Goal: Information Seeking & Learning: Learn about a topic

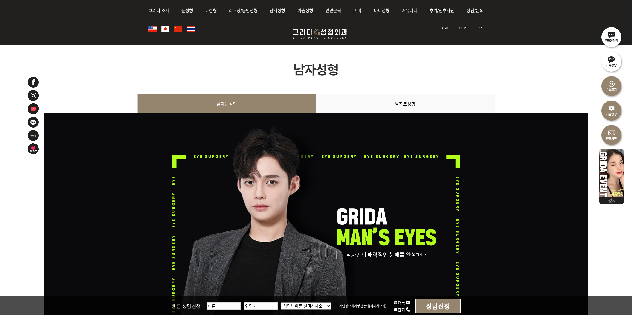
scroll to position [1443, 0]
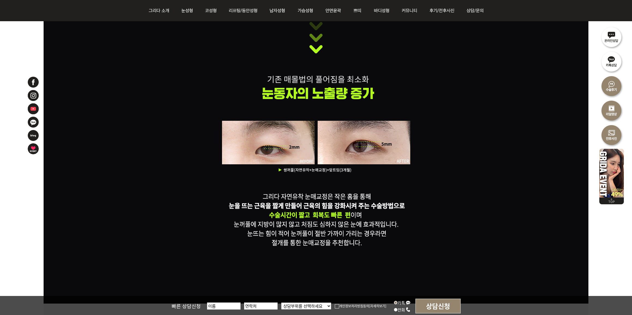
click at [583, 254] on div at bounding box center [316, 54] width 545 height 500
click at [469, 184] on div at bounding box center [316, 54] width 545 height 500
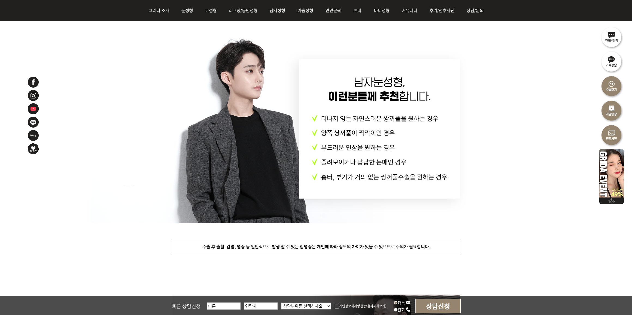
scroll to position [2431, 0]
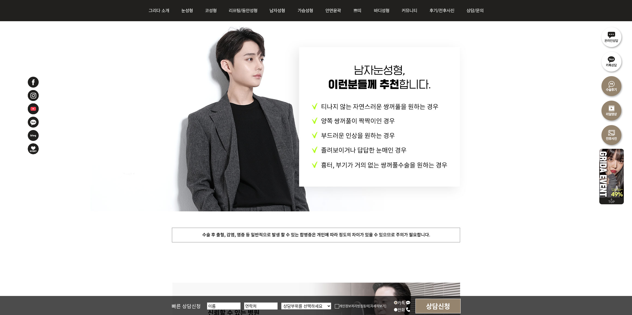
click at [484, 194] on div at bounding box center [316, 120] width 545 height 245
click at [487, 201] on div at bounding box center [316, 120] width 545 height 245
drag, startPoint x: 569, startPoint y: 220, endPoint x: 569, endPoint y: 215, distance: 5.5
click at [569, 220] on div at bounding box center [316, 120] width 545 height 245
click at [481, 224] on div at bounding box center [316, 120] width 545 height 245
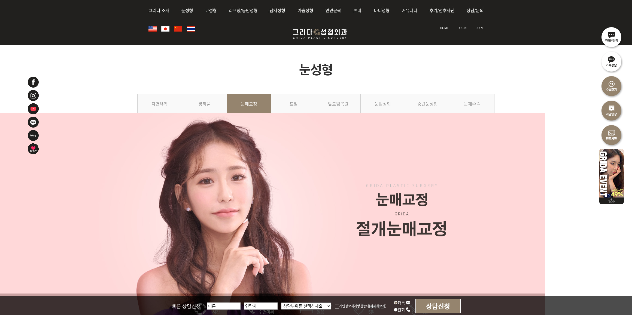
scroll to position [832, 0]
